Goal: Information Seeking & Learning: Learn about a topic

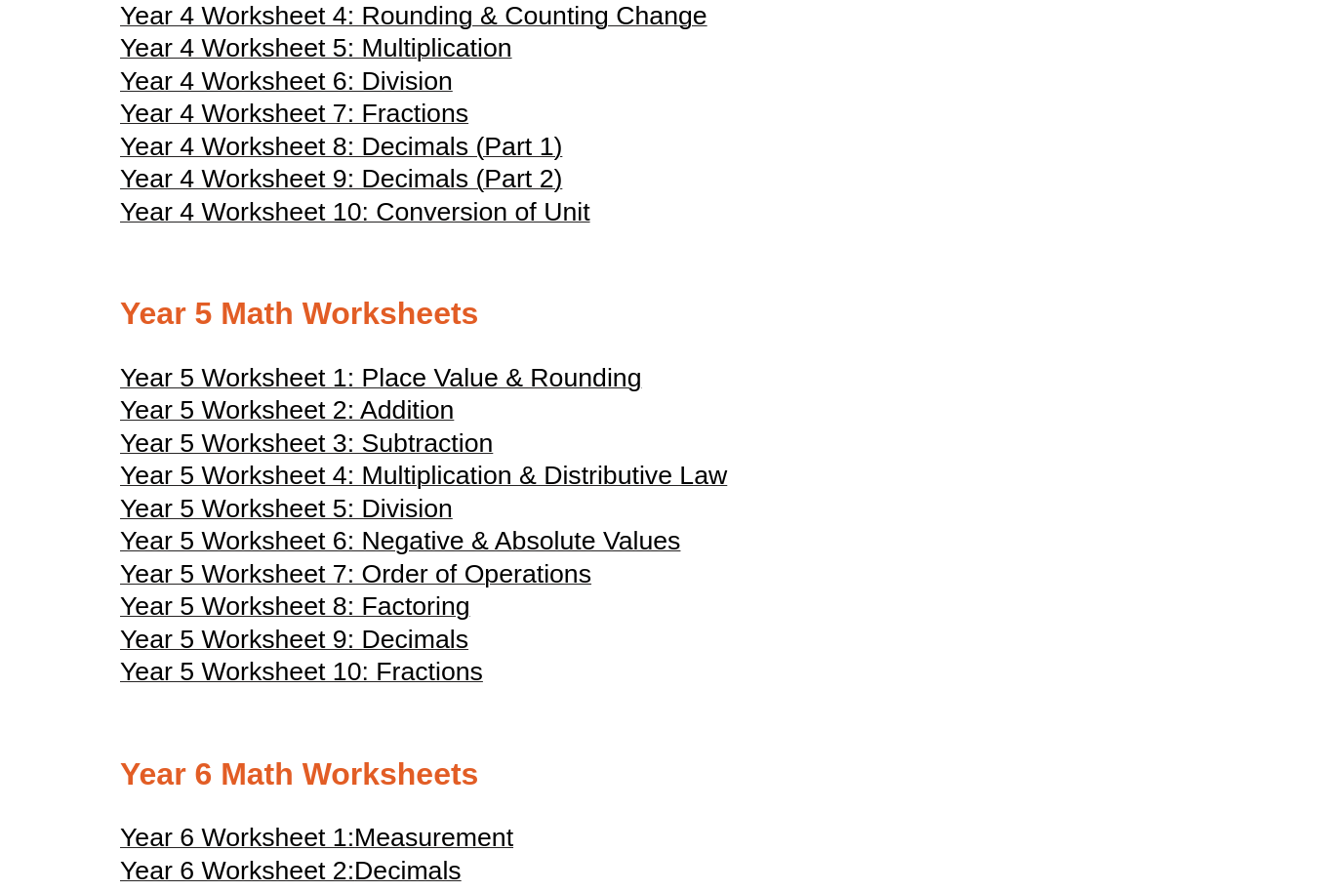
scroll to position [2608, 0]
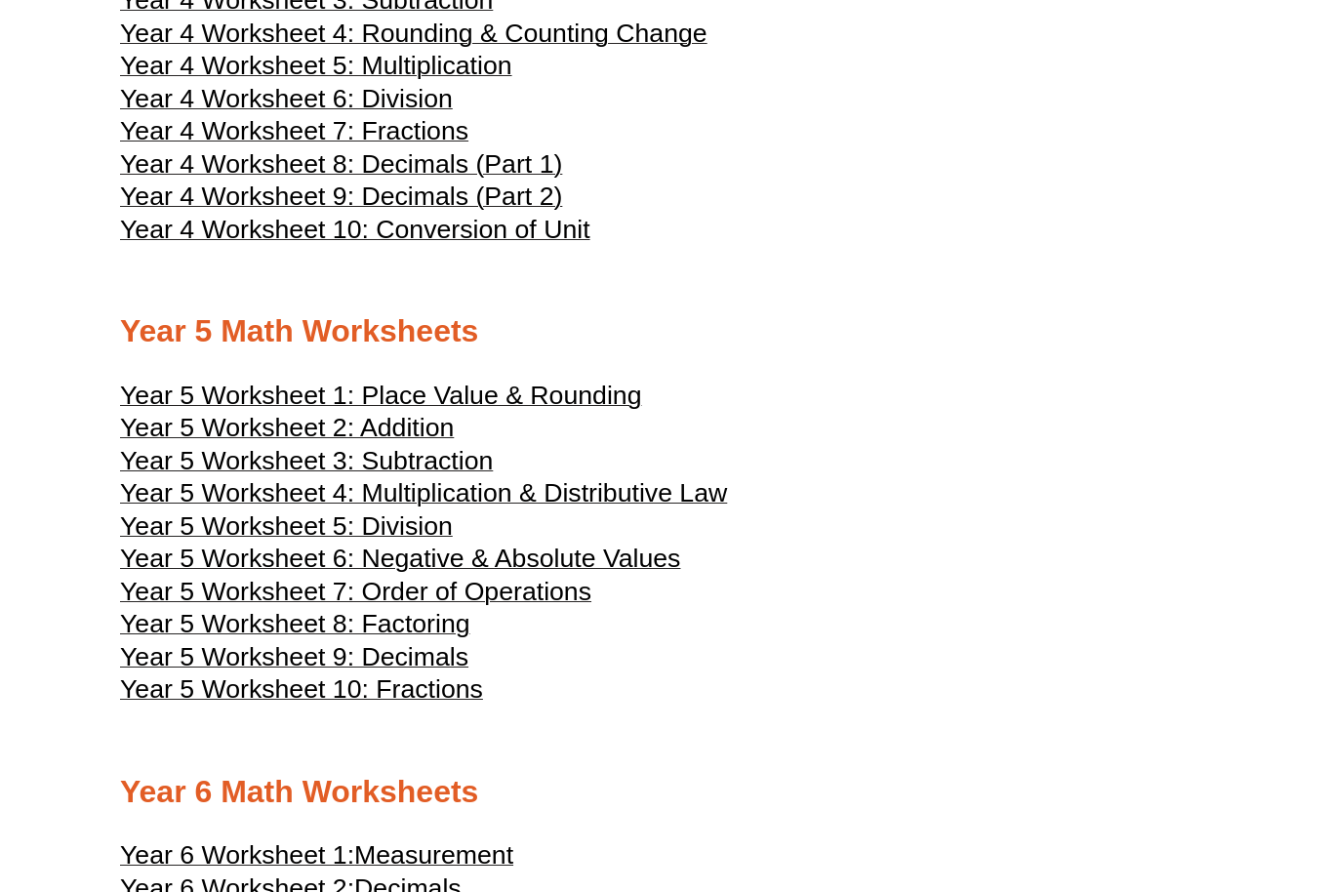
click at [138, 498] on span "Year 5 Worksheet 4: Multiplication & Distributive Law" at bounding box center [423, 492] width 607 height 29
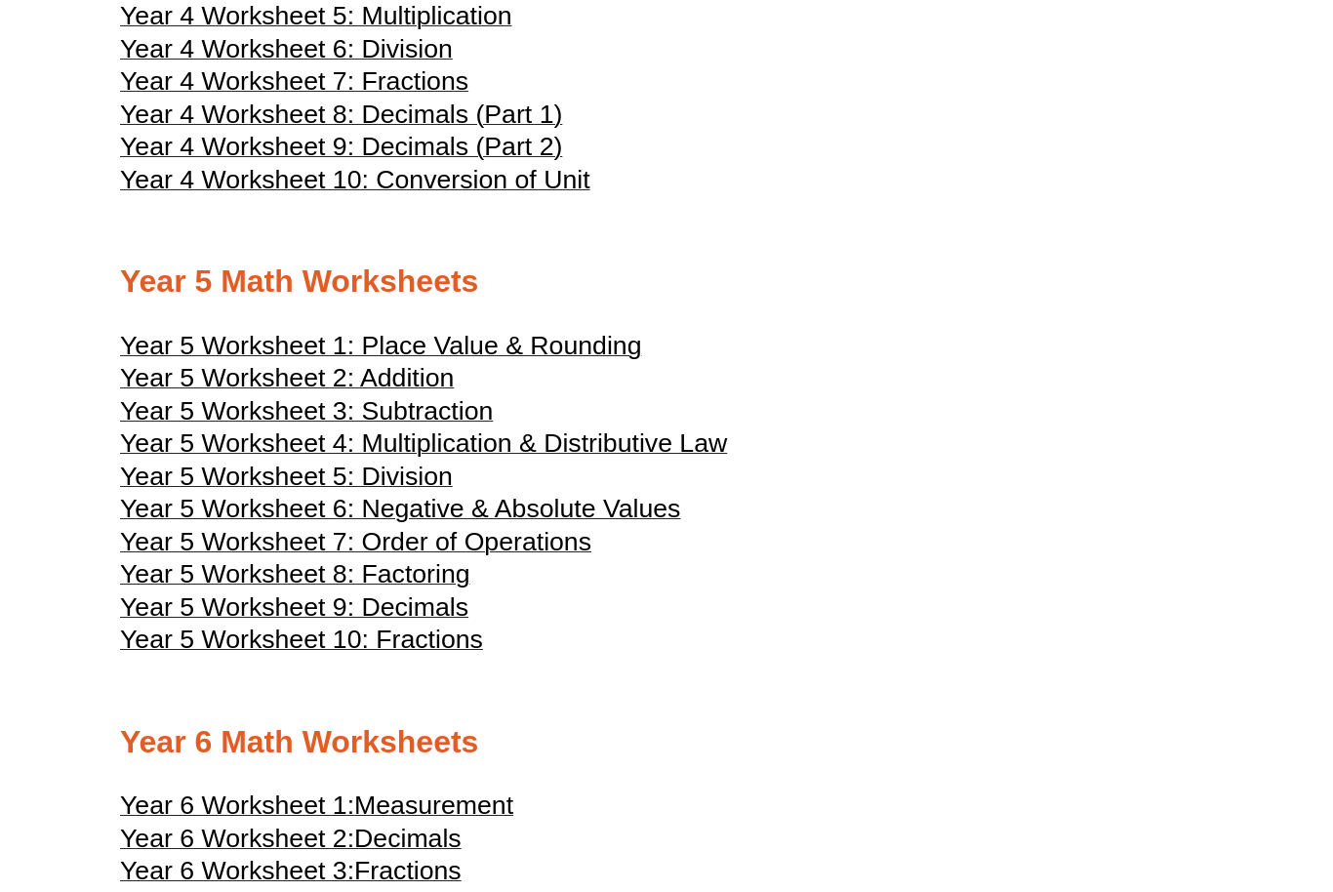
scroll to position [2669, 0]
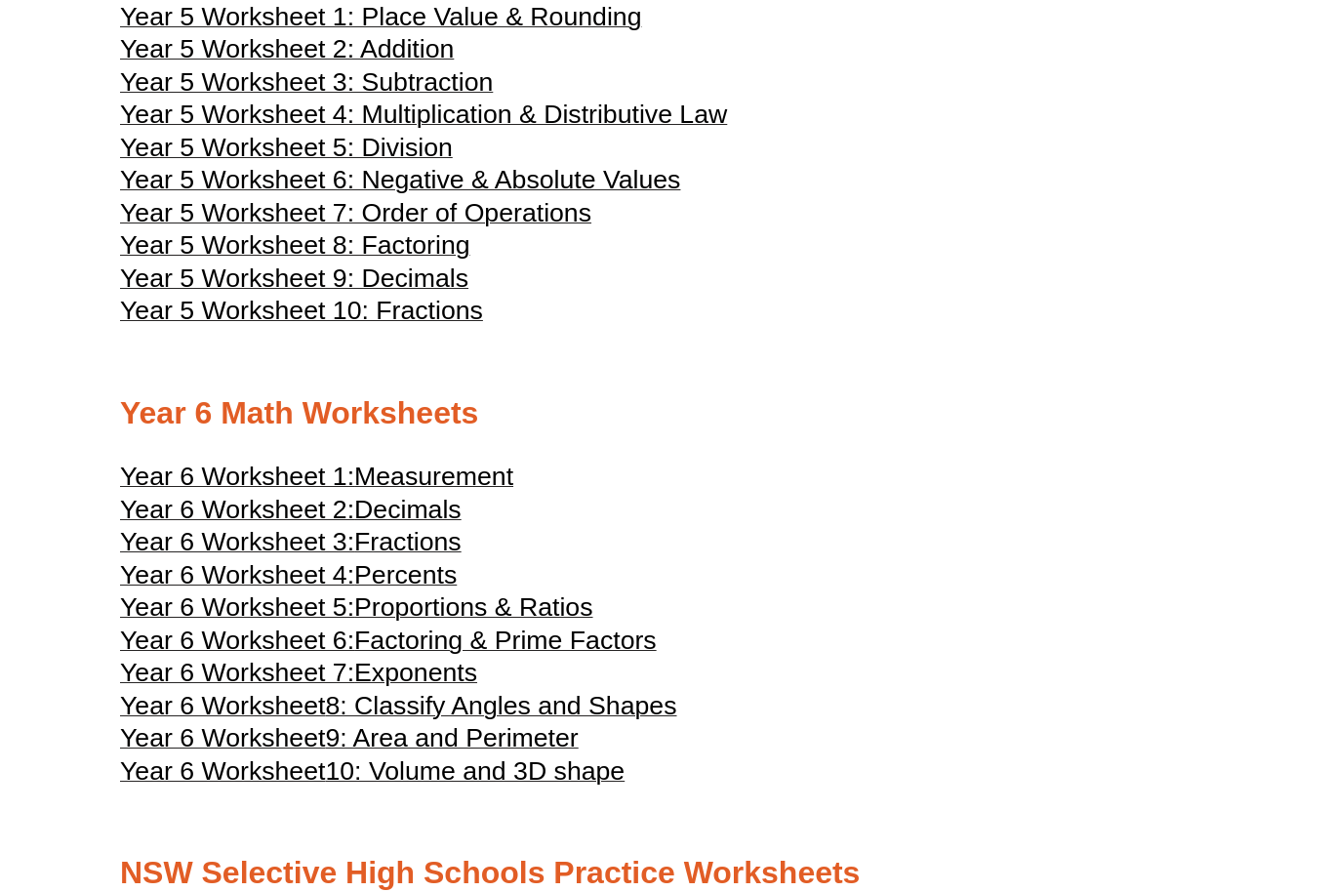
click at [145, 424] on h2 "Year 6 Math Worksheets" at bounding box center [666, 414] width 1093 height 41
click at [161, 435] on h2 "Year 6 Math Worksheets" at bounding box center [666, 414] width 1093 height 41
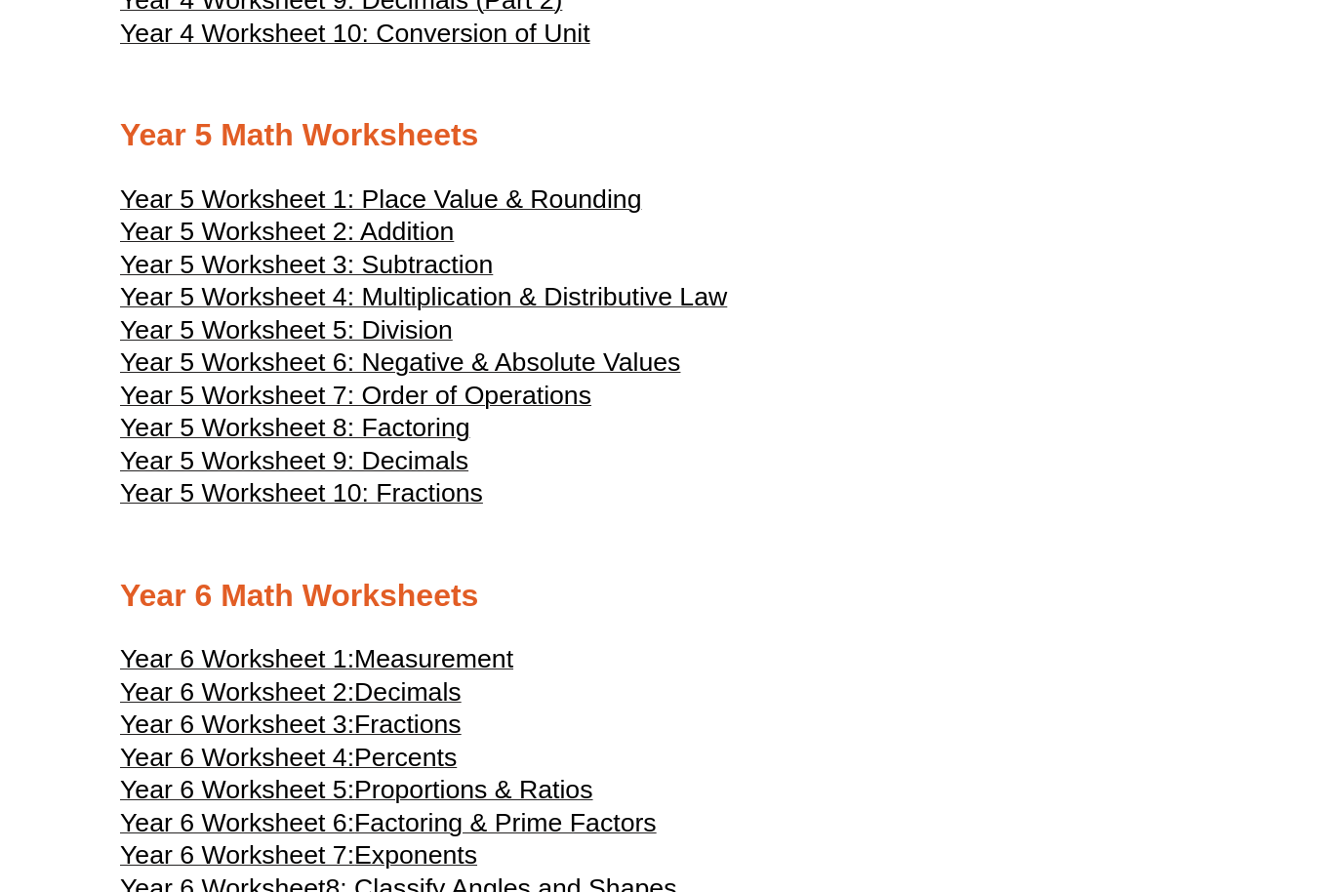
scroll to position [2725, 0]
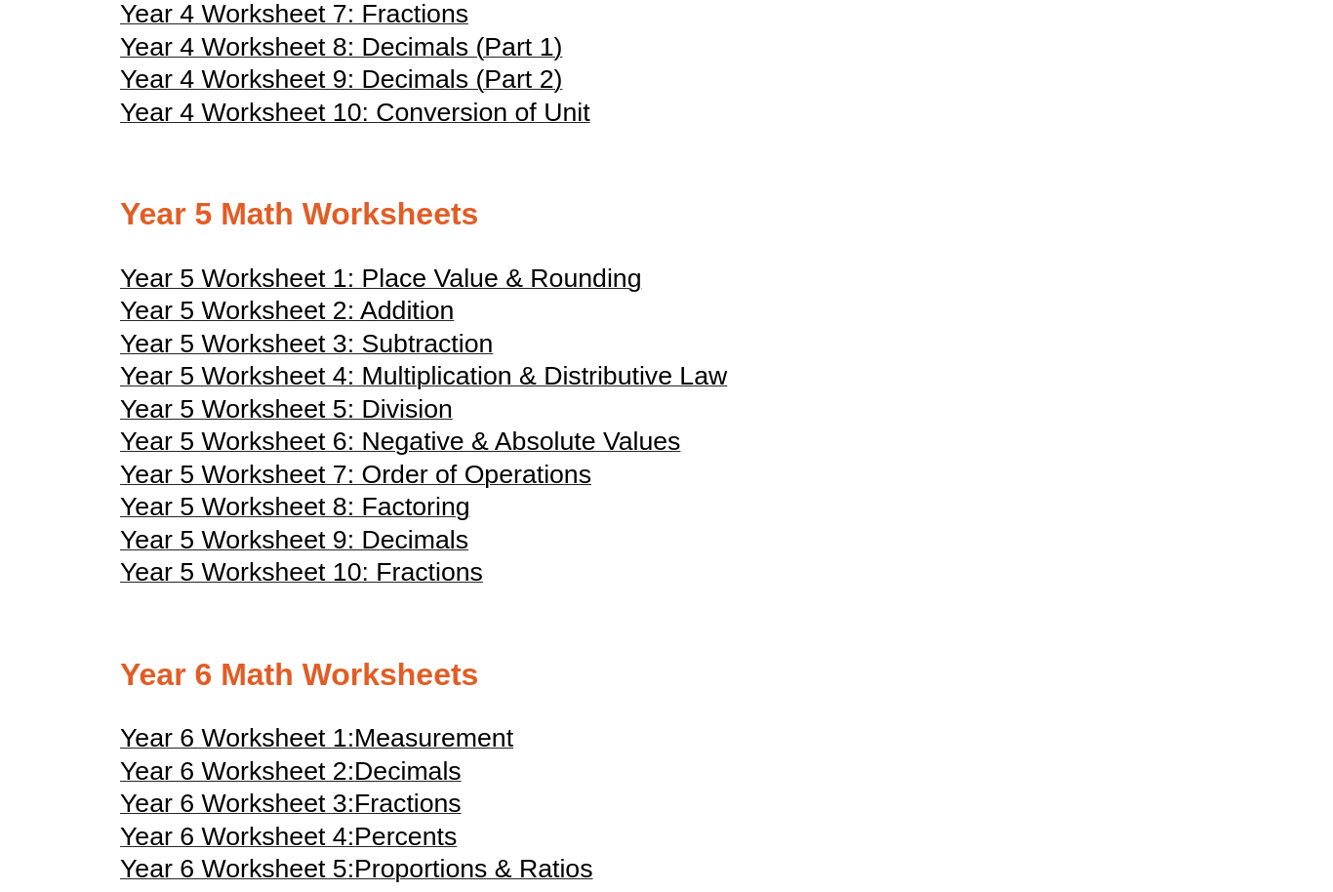
click at [186, 217] on h2 "Year 5 Math Worksheets" at bounding box center [666, 215] width 1093 height 41
click at [237, 612] on div at bounding box center [666, 621] width 1093 height 49
click at [242, 587] on span "Year 5 Worksheet 10: Fractions" at bounding box center [301, 572] width 363 height 29
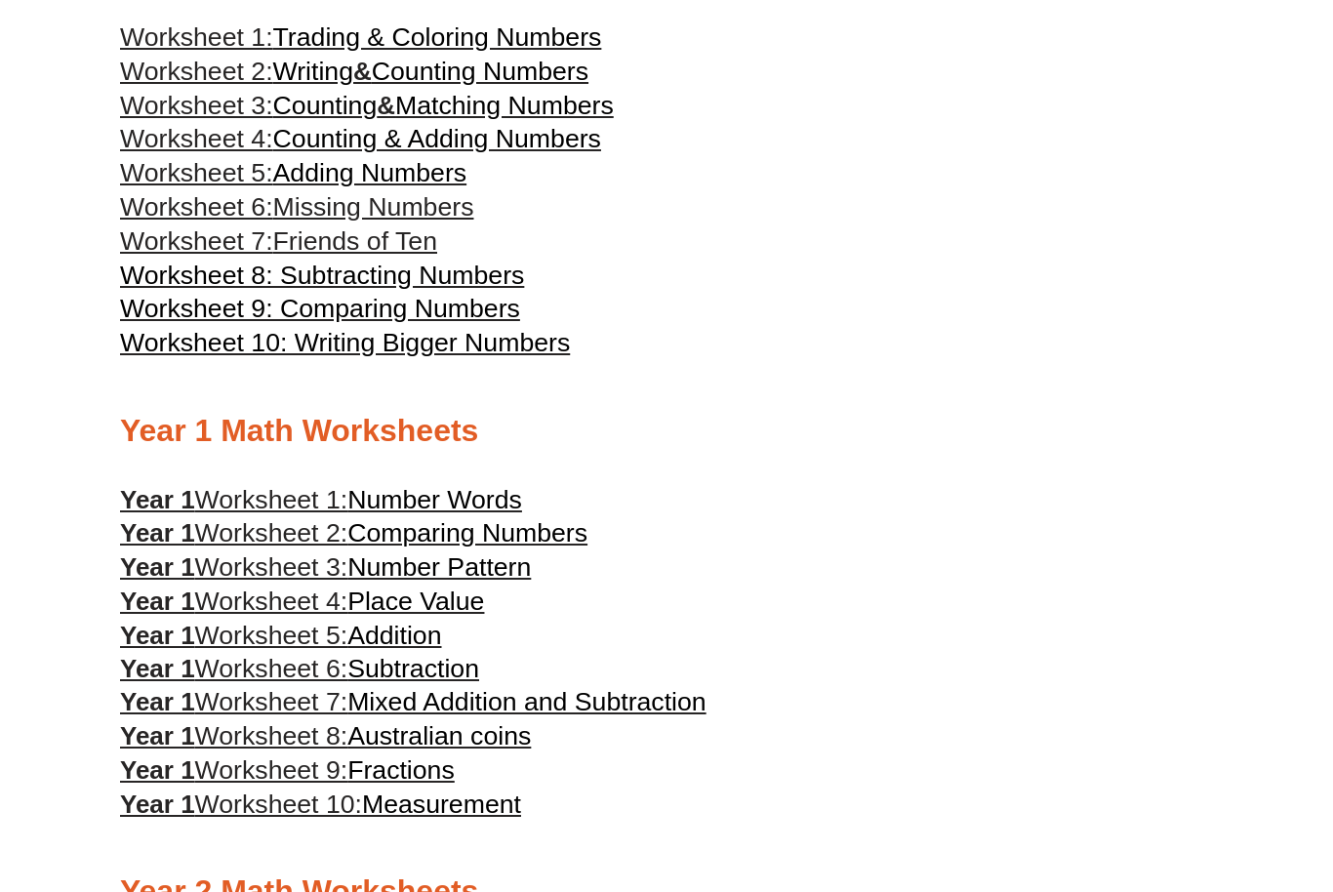
scroll to position [595, 0]
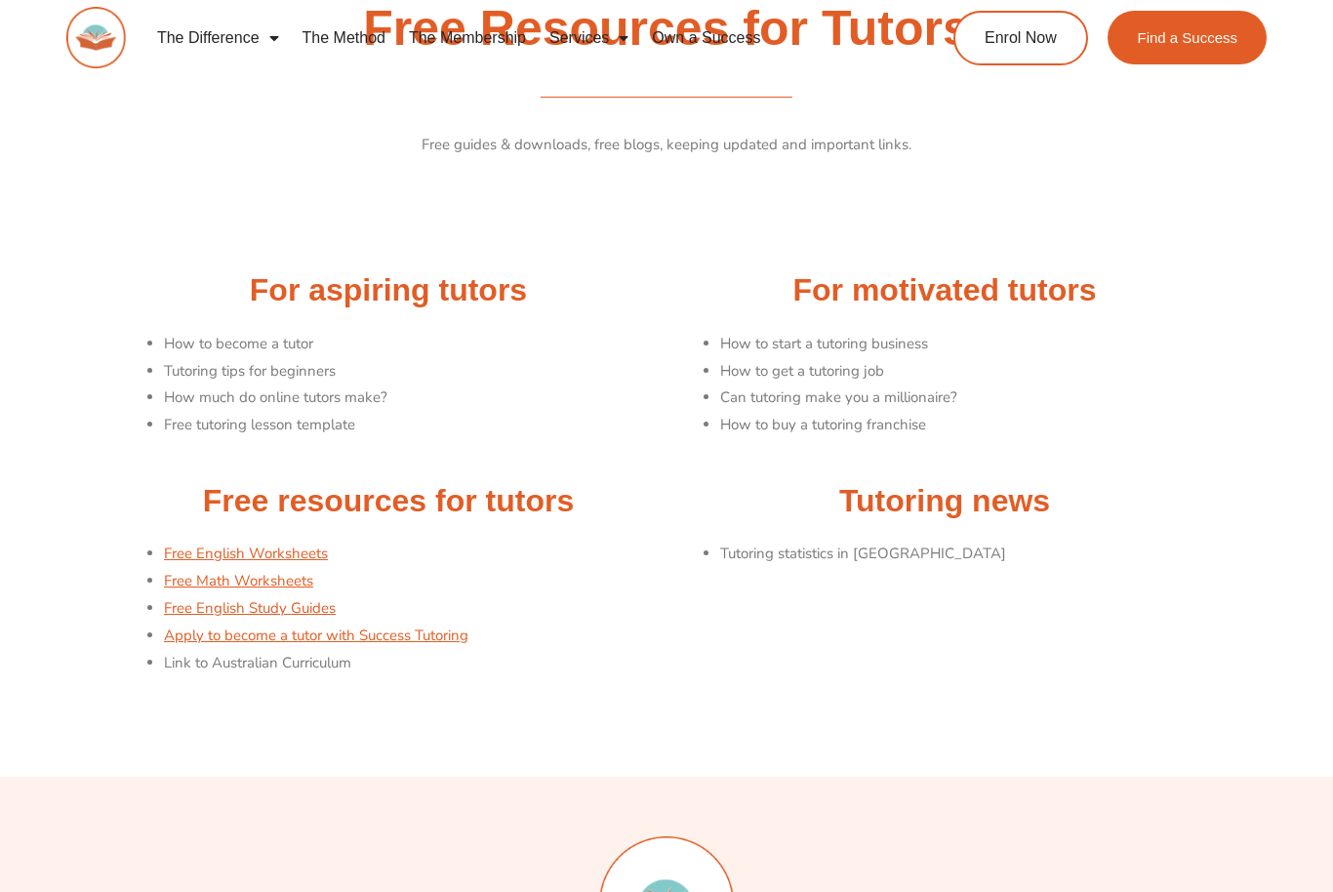
click at [221, 582] on link "Free Math Worksheets" at bounding box center [238, 581] width 149 height 20
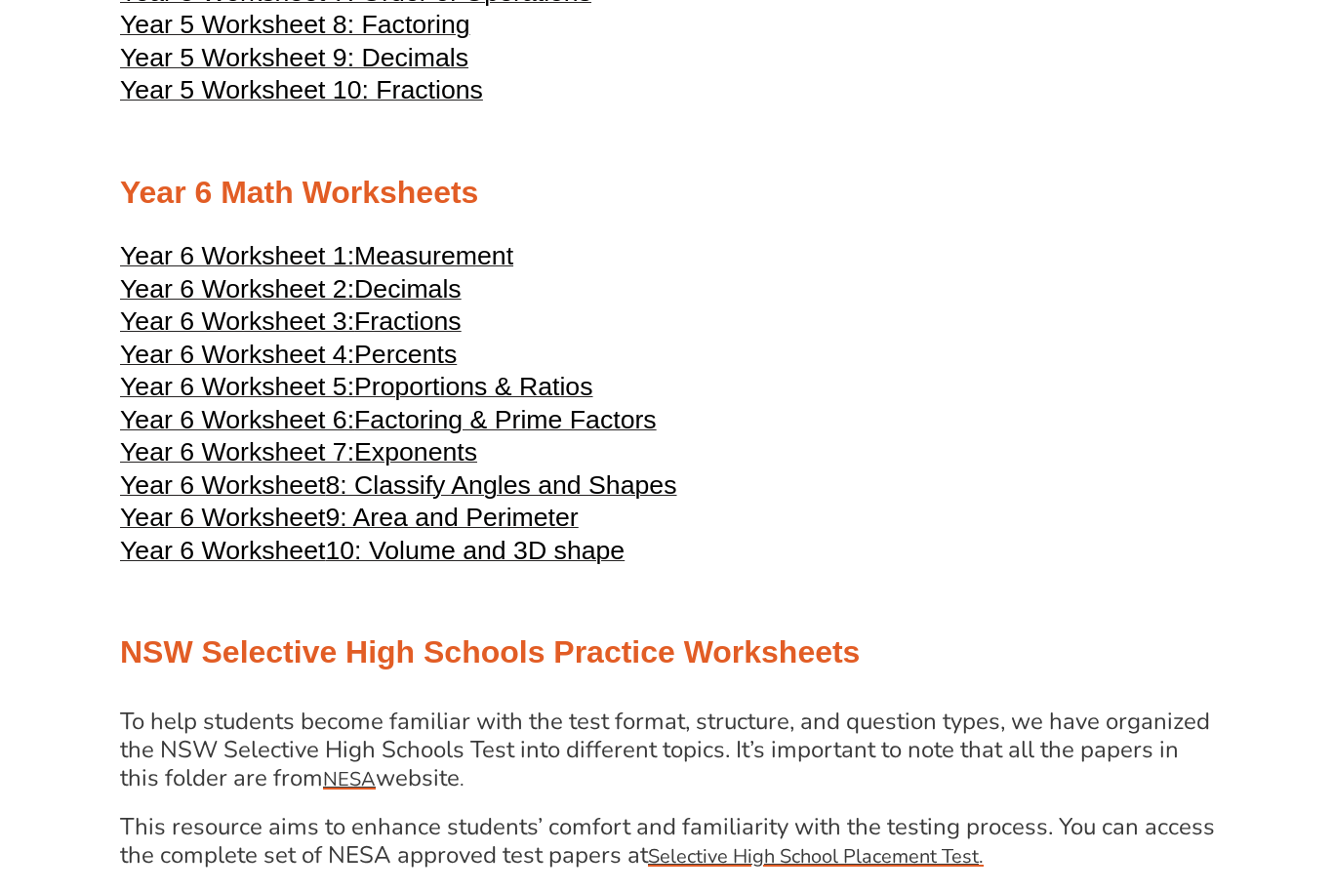
scroll to position [3228, 0]
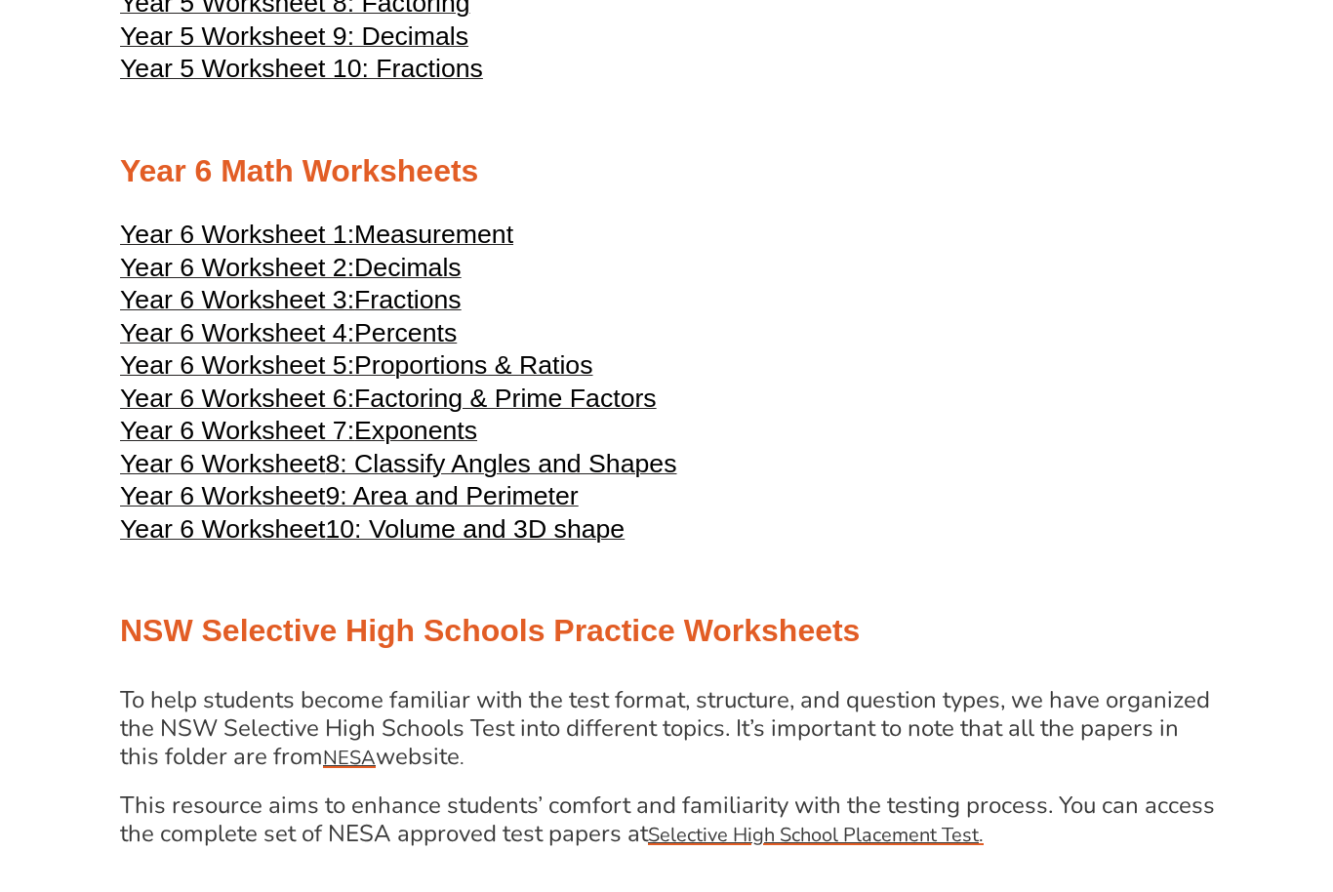
click at [214, 479] on span "Year 6 Worksheet" at bounding box center [222, 464] width 205 height 29
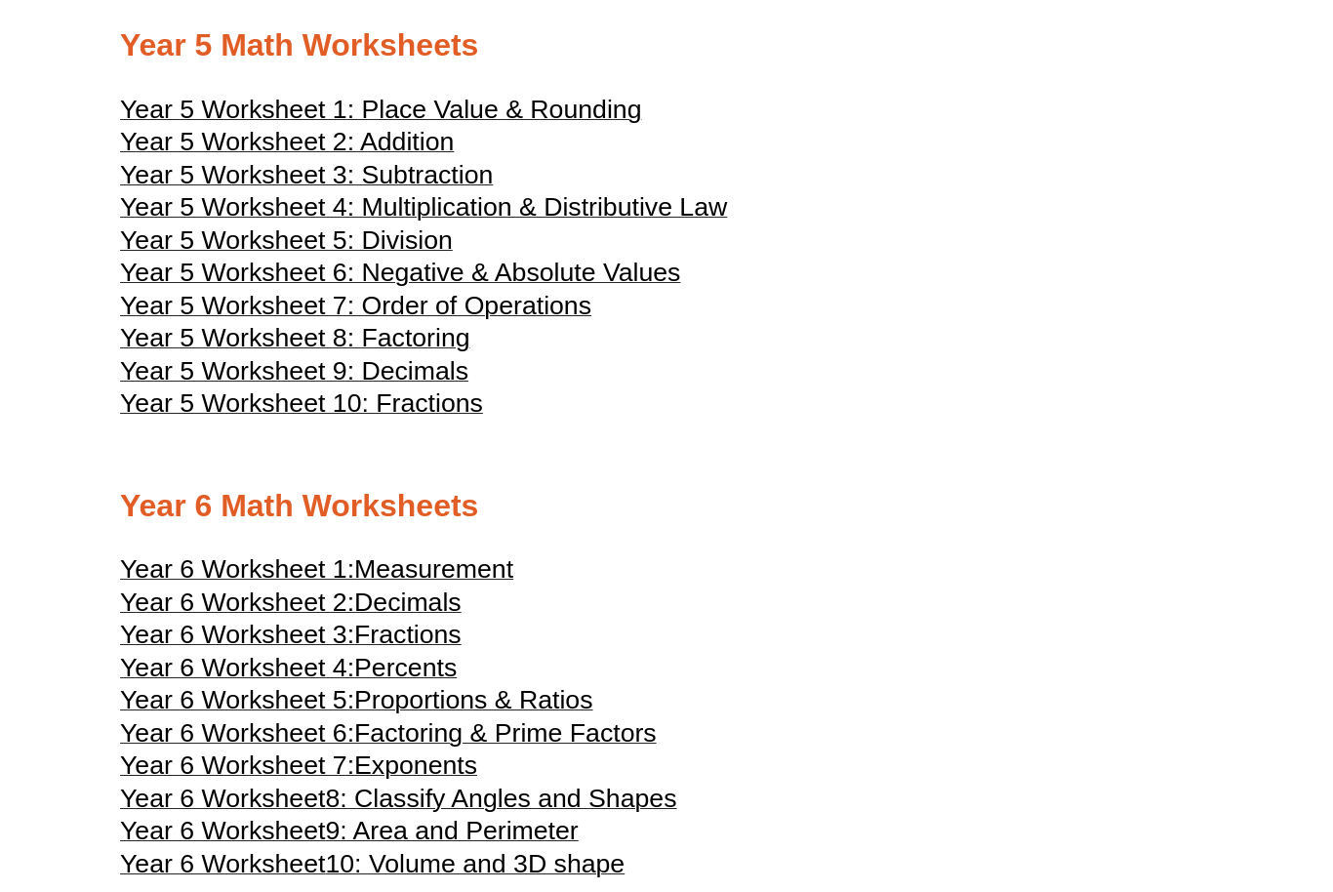
scroll to position [2893, 0]
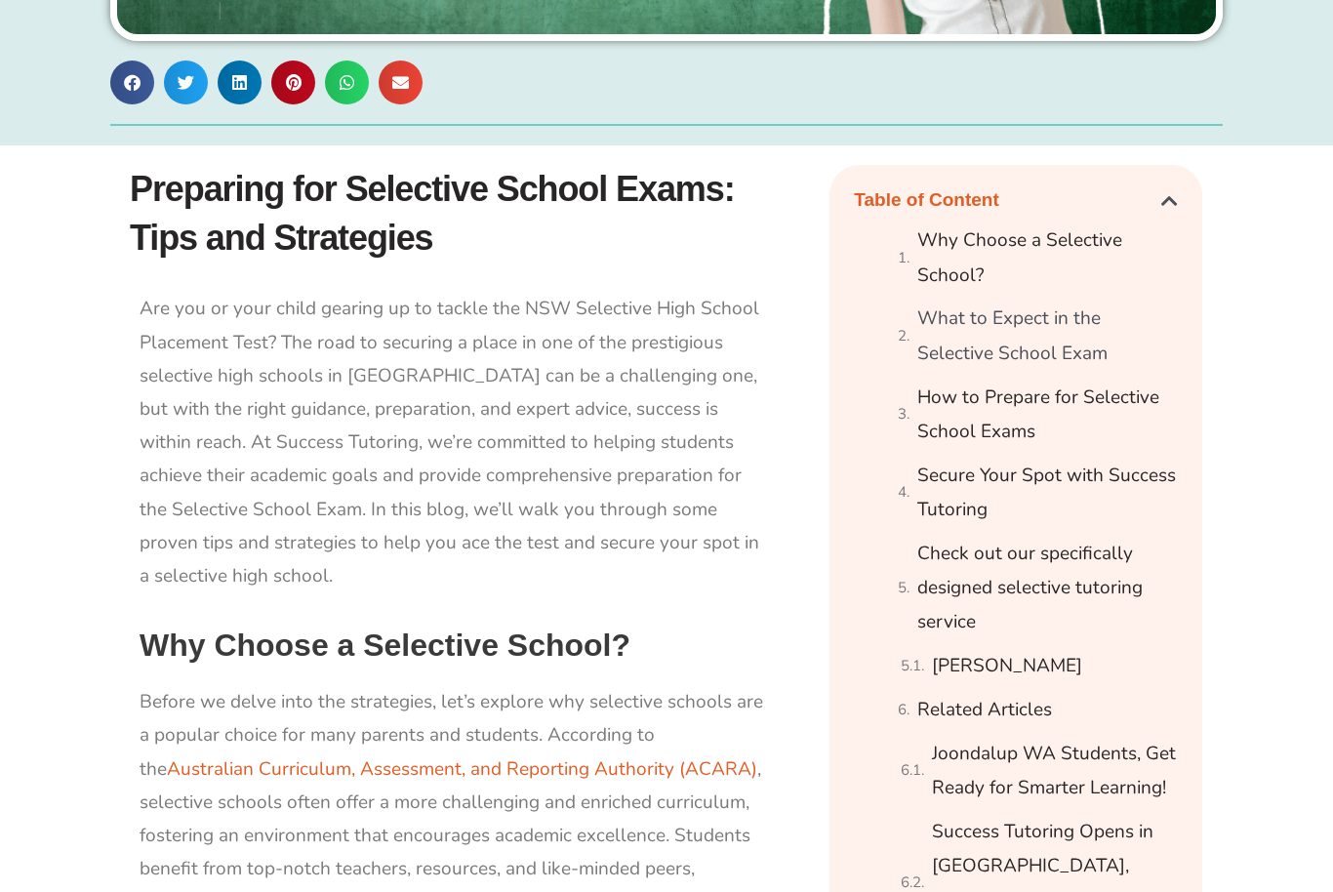
click at [1055, 251] on link "Why Choose a Selective School?" at bounding box center [1047, 258] width 260 height 69
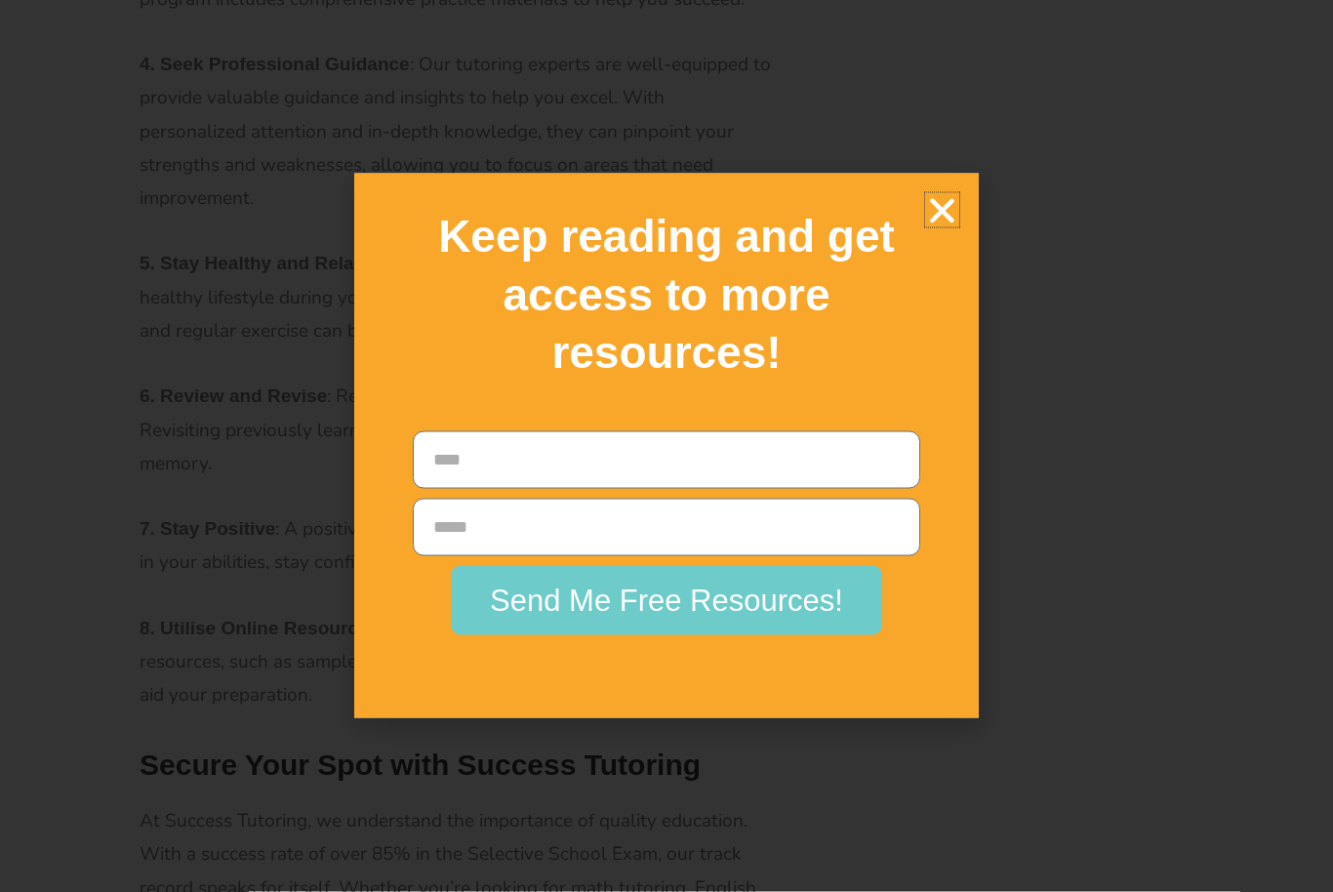
scroll to position [3030, 0]
click at [941, 227] on icon "Close" at bounding box center [942, 210] width 34 height 34
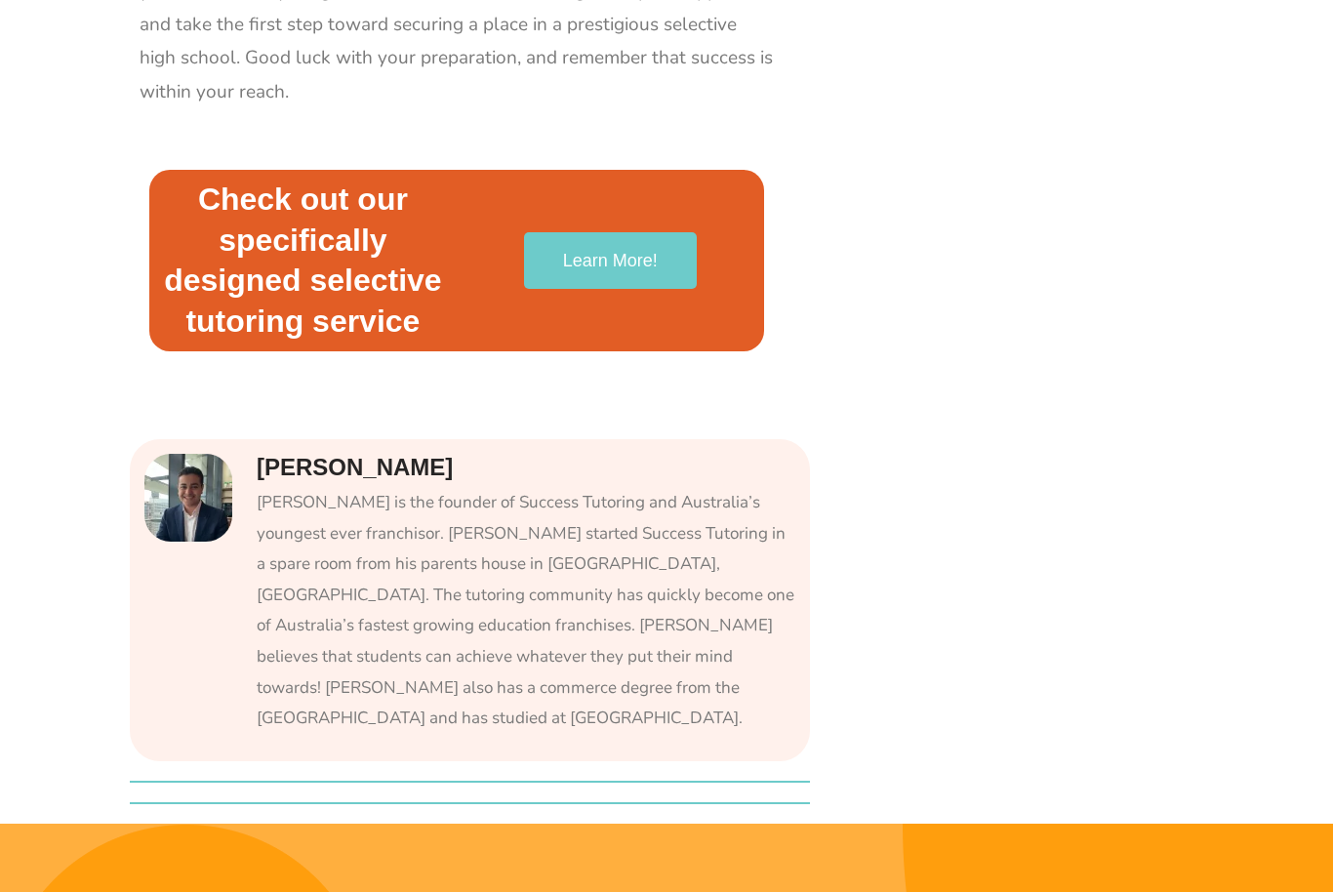
scroll to position [4291, 0]
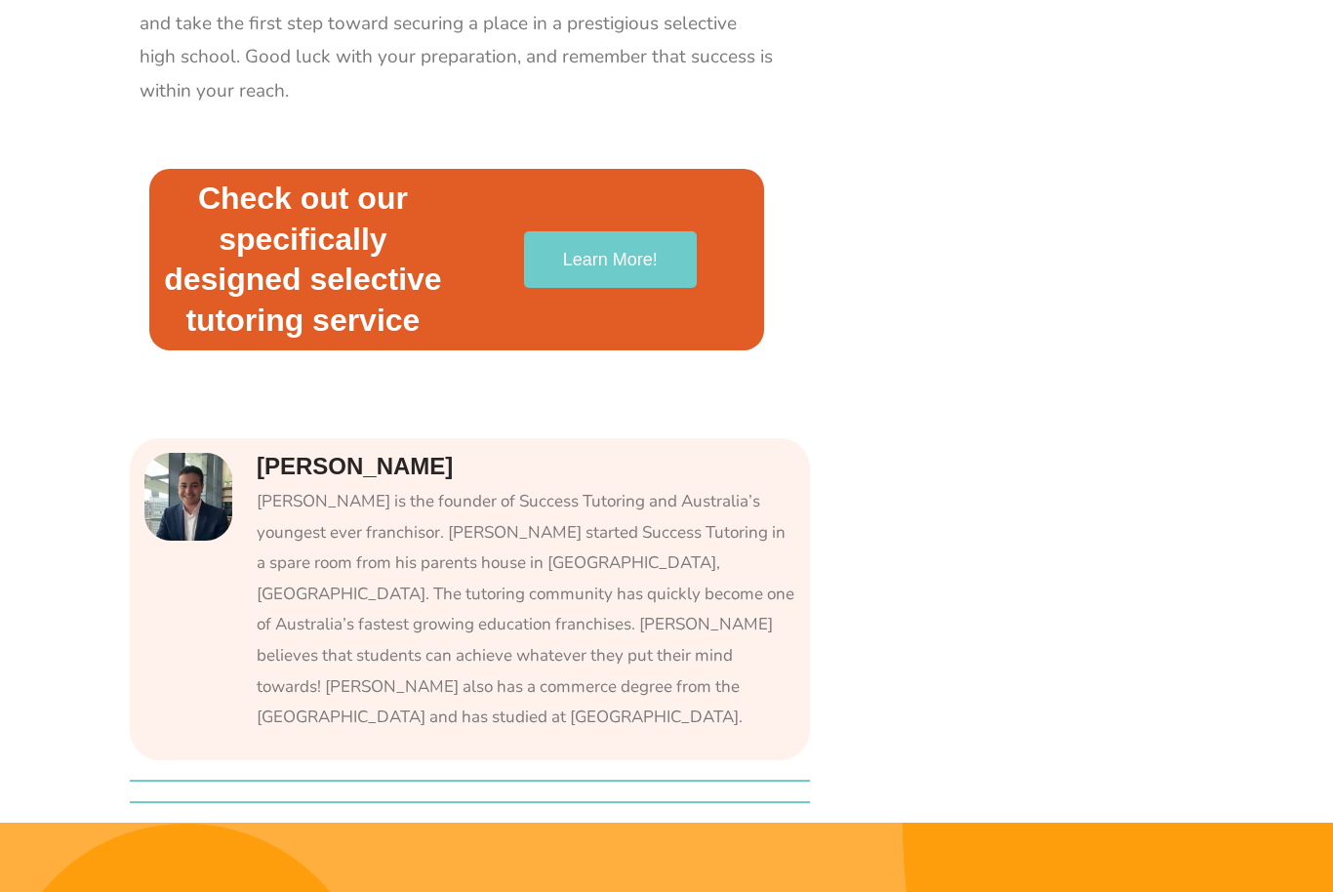
click at [190, 483] on img at bounding box center [188, 498] width 88 height 88
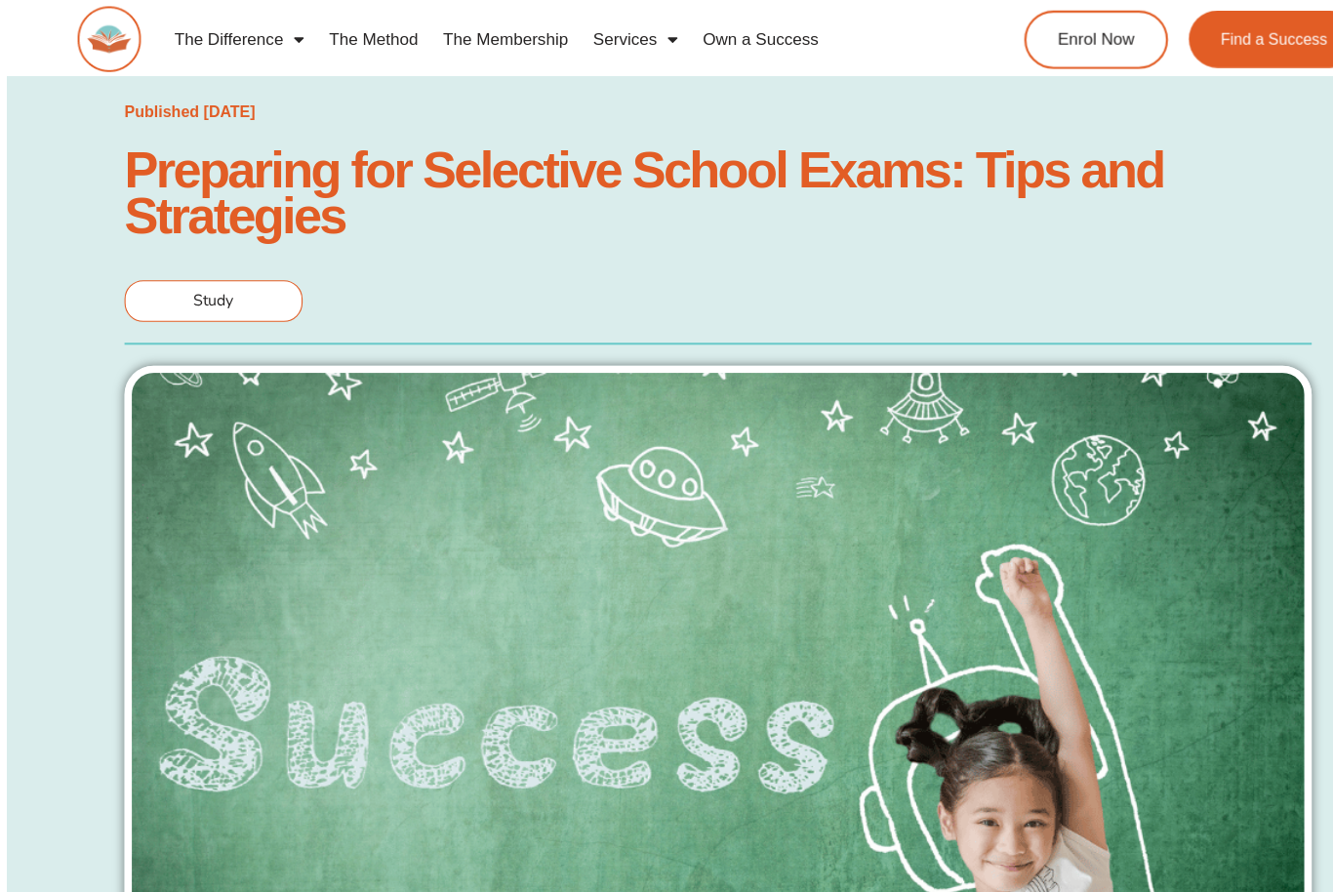
scroll to position [0, 0]
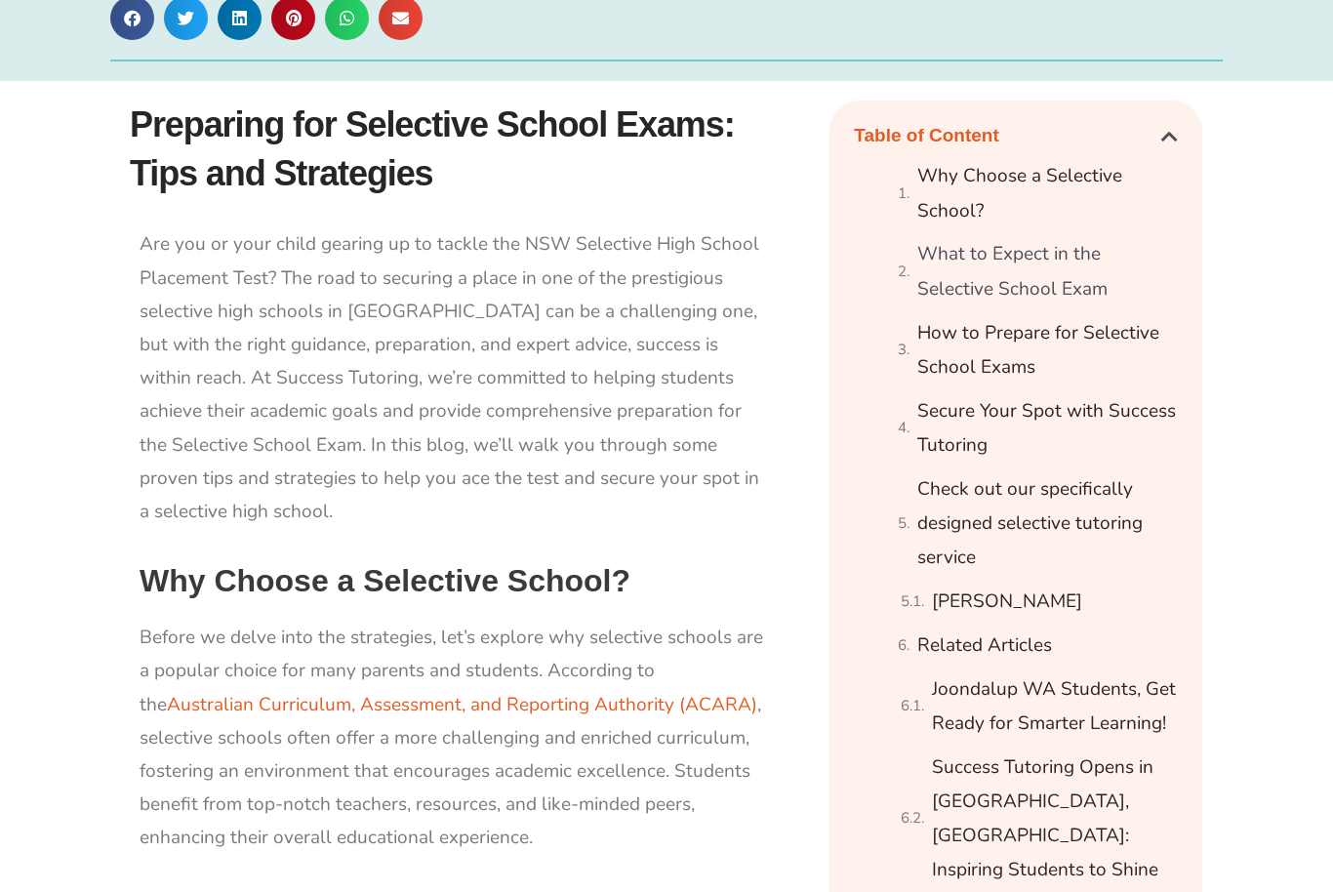
scroll to position [1053, 0]
